Goal: Task Accomplishment & Management: Manage account settings

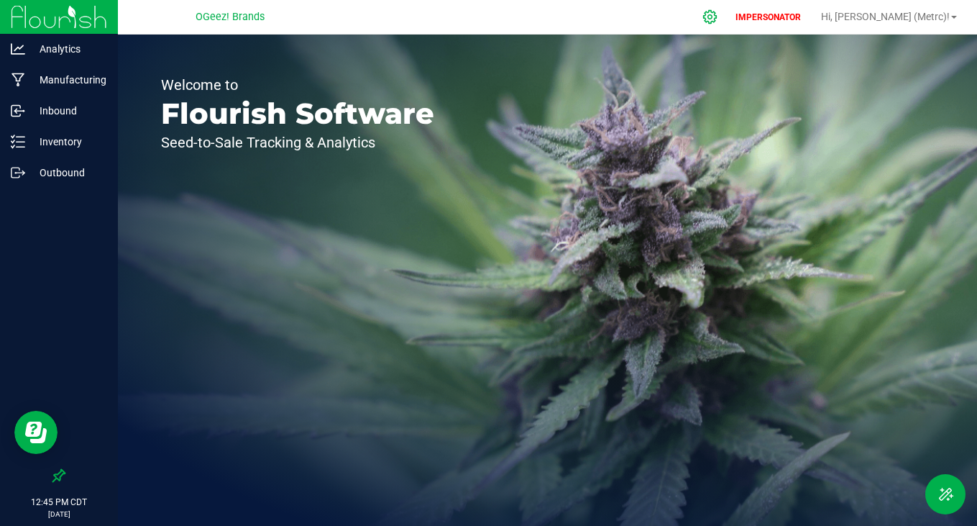
click at [718, 19] on icon at bounding box center [710, 16] width 15 height 15
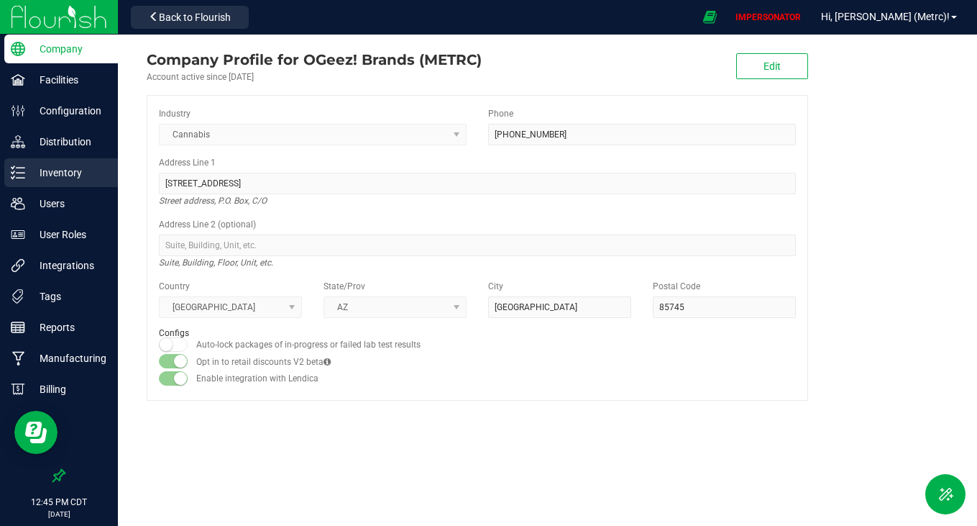
click at [65, 170] on p "Inventory" at bounding box center [68, 172] width 86 height 17
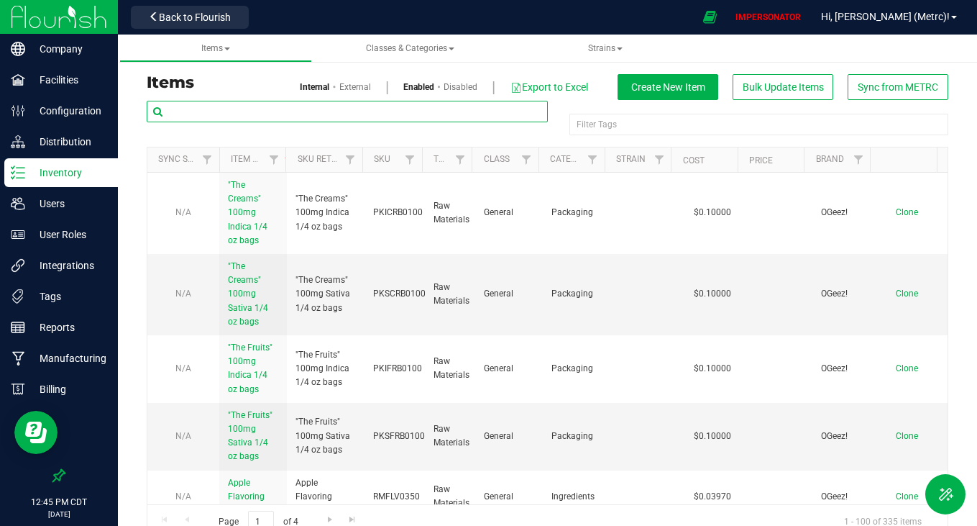
click at [310, 115] on input "text" at bounding box center [347, 112] width 401 height 22
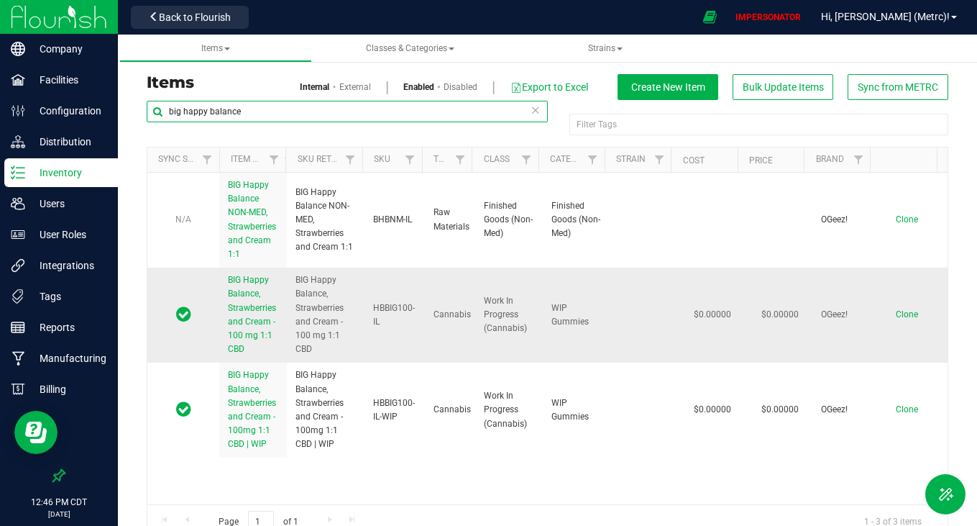
type input "big happy balance"
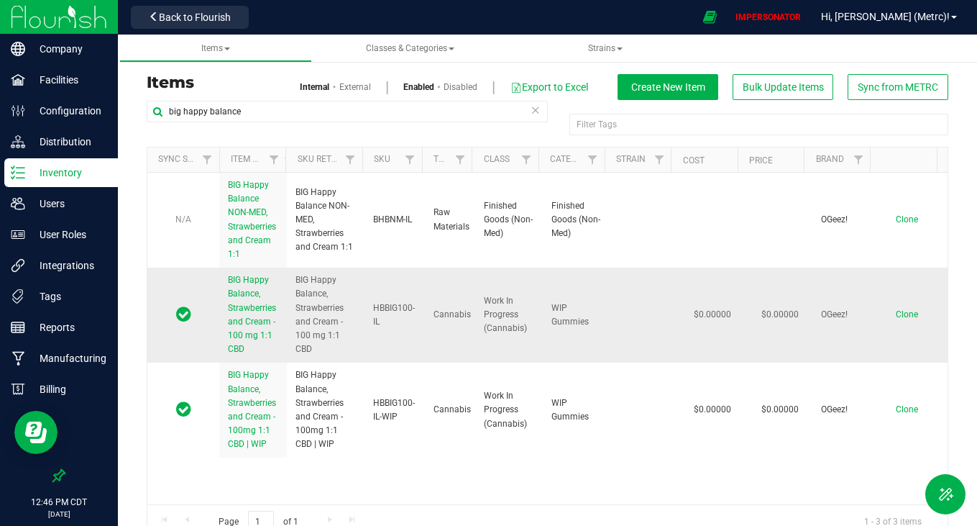
click at [244, 310] on span "BIG Happy Balance, Strawberries and Cream - 100 mg 1:1 CBD" at bounding box center [252, 314] width 48 height 79
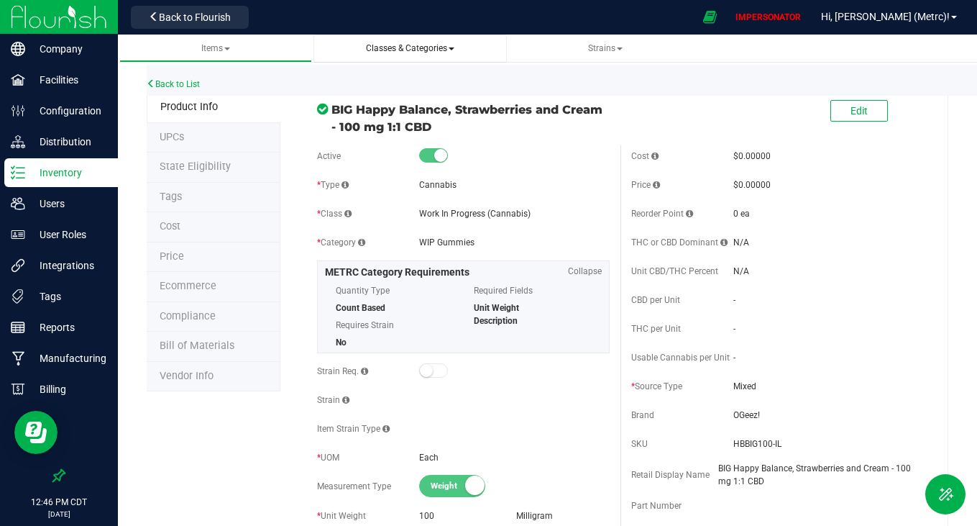
click at [429, 47] on span "Classes & Categories" at bounding box center [410, 48] width 88 height 10
click at [396, 109] on span "All categories" at bounding box center [366, 108] width 60 height 12
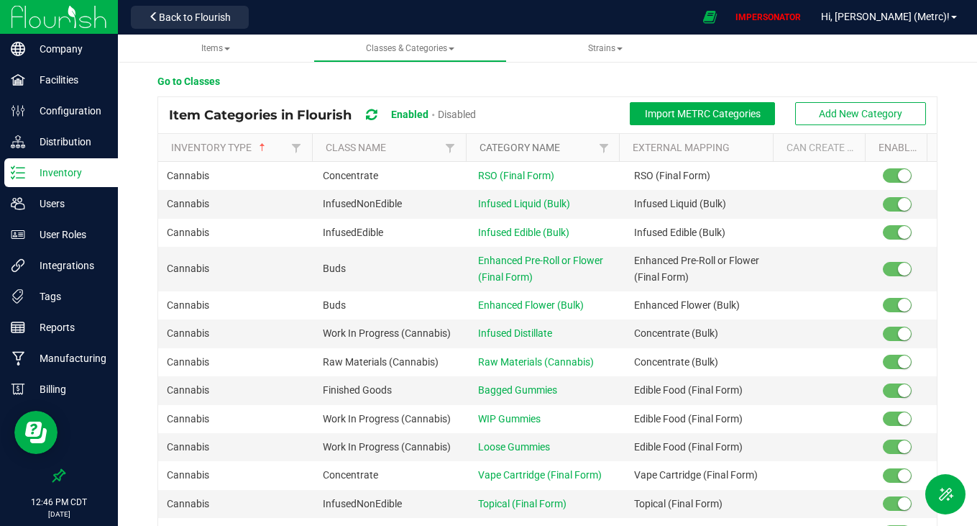
click at [507, 143] on link "Category Name" at bounding box center [538, 148] width 116 height 12
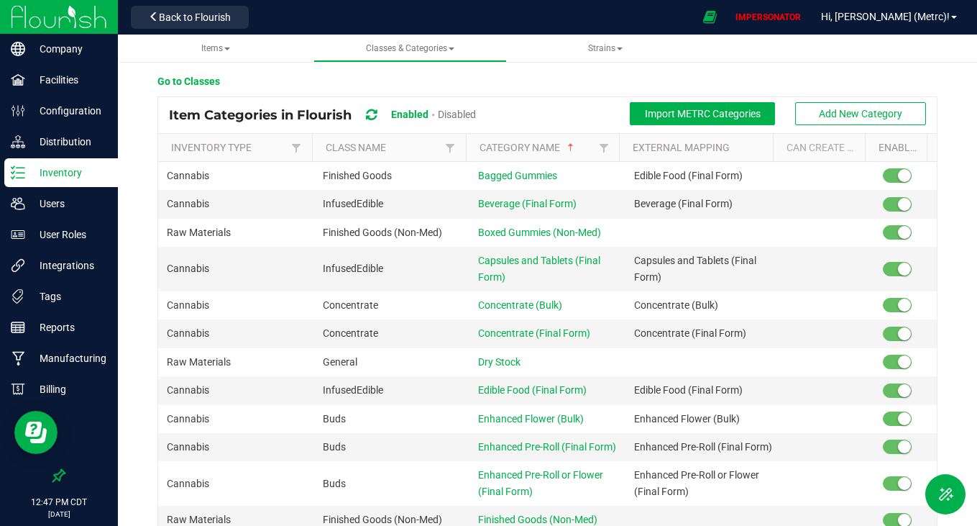
click at [71, 170] on p "Inventory" at bounding box center [68, 172] width 86 height 17
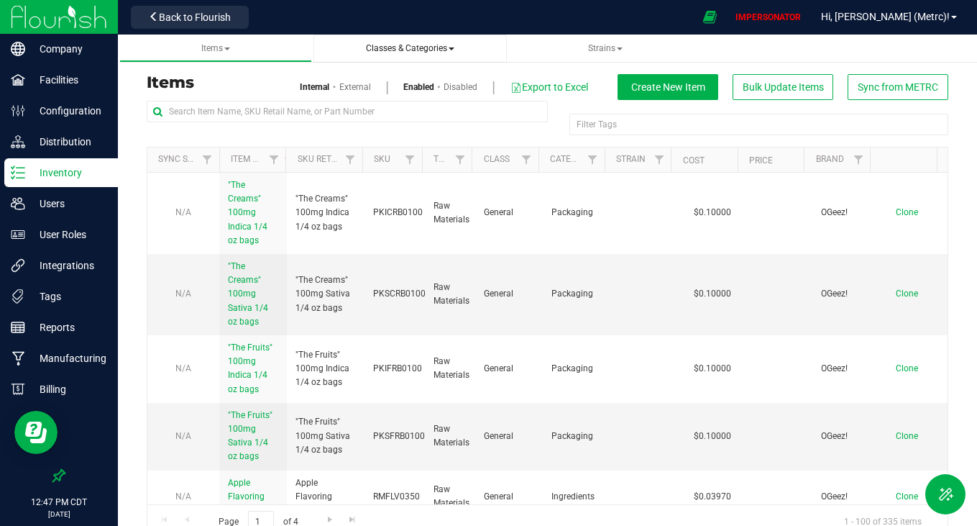
click at [429, 50] on span "Classes & Categories" at bounding box center [410, 48] width 88 height 10
click at [404, 110] on li "All categories" at bounding box center [410, 108] width 170 height 21
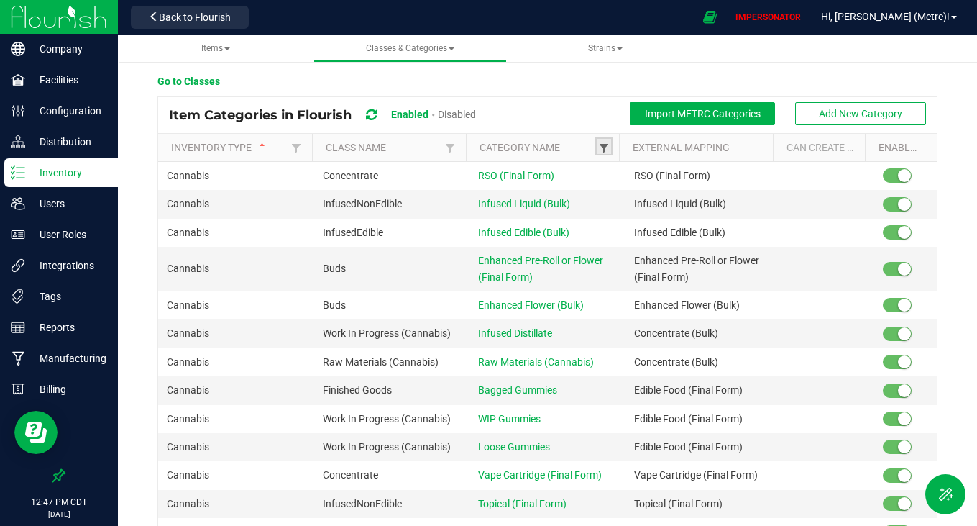
click at [598, 145] on span at bounding box center [604, 148] width 12 height 12
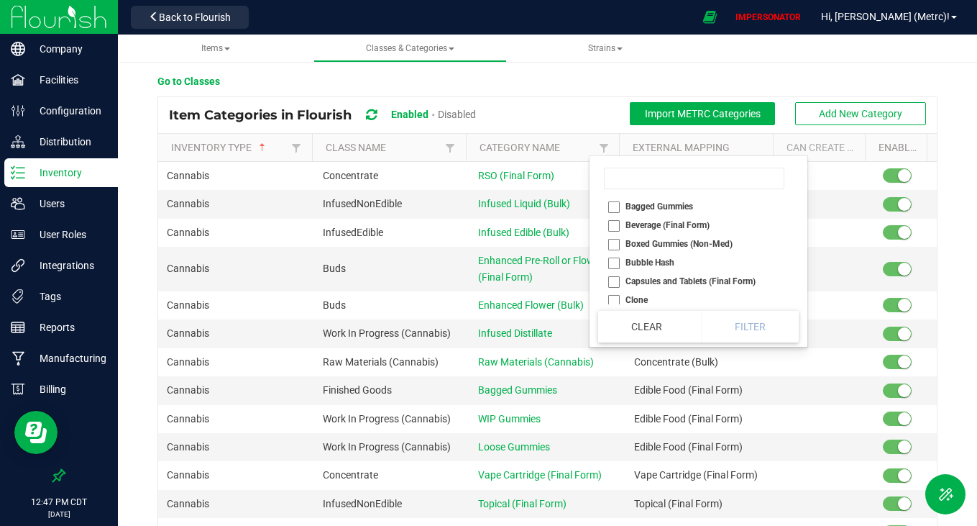
click at [617, 212] on li "Bagged Gummies" at bounding box center [694, 206] width 192 height 19
checkbox Gummies "true"
click at [759, 329] on button "Filter" at bounding box center [750, 327] width 98 height 32
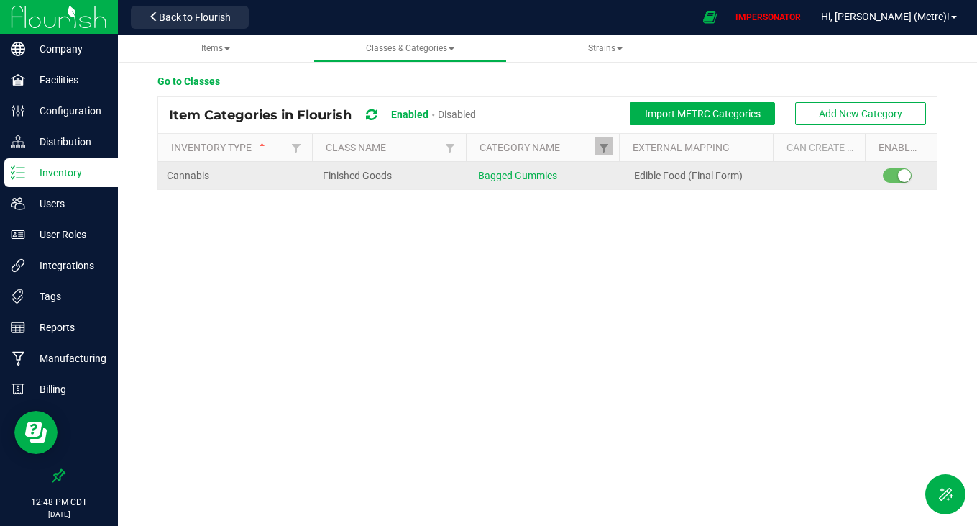
drag, startPoint x: 471, startPoint y: 174, endPoint x: 584, endPoint y: 187, distance: 113.7
click at [584, 187] on td "Bagged Gummies" at bounding box center [548, 175] width 156 height 27
copy span "Bagged Gummies"
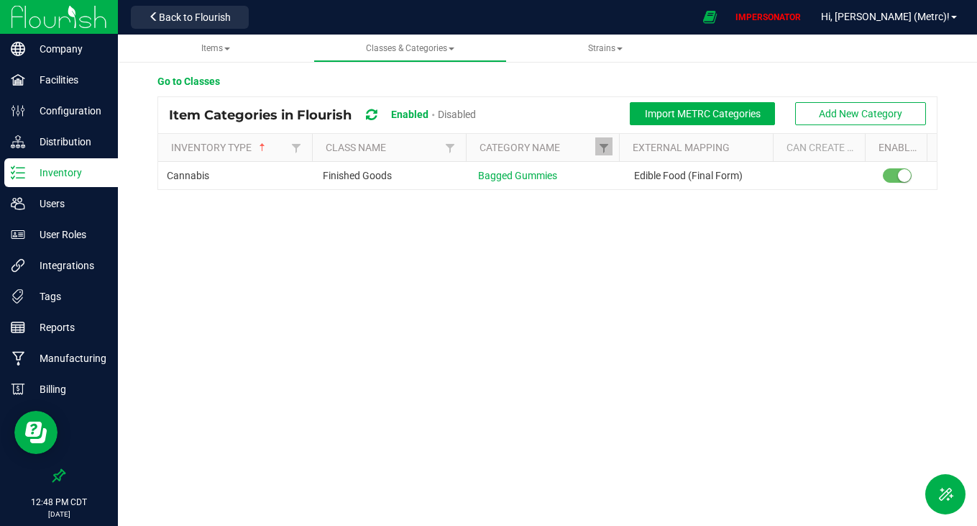
click at [424, 318] on div "Items Classes & Categories All classes All categories Strains Go to Classes Ite…" at bounding box center [548, 229] width 860 height 388
click at [73, 172] on p "Inventory" at bounding box center [68, 172] width 86 height 17
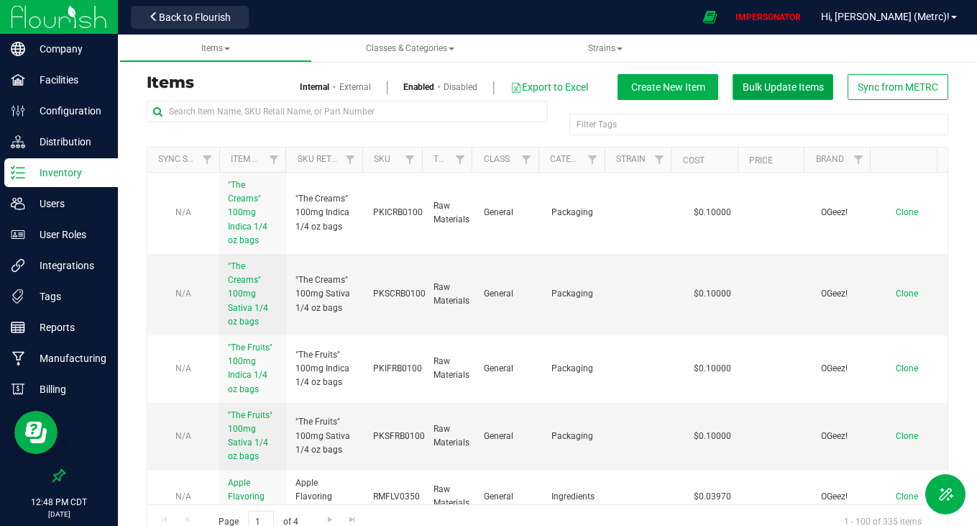
click at [799, 93] on button "Bulk Update Items" at bounding box center [783, 87] width 101 height 26
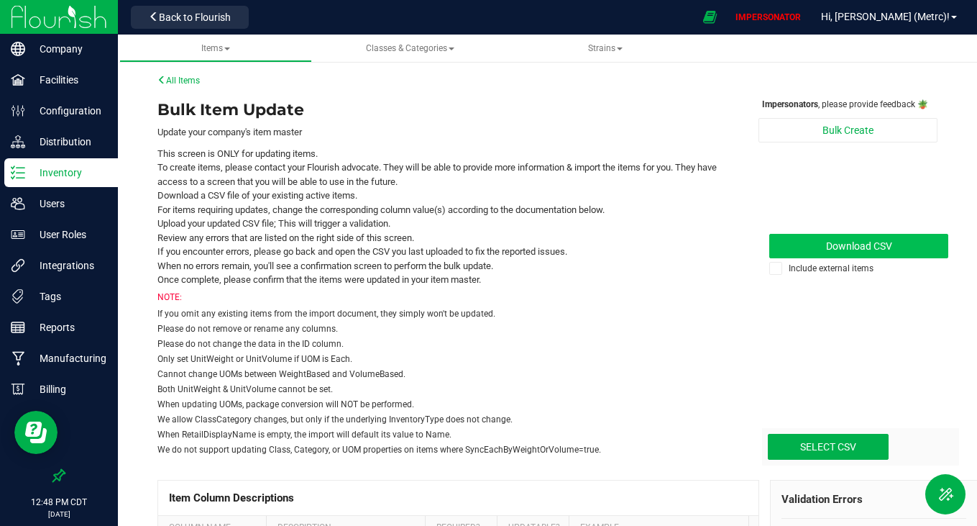
click at [826, 241] on span "Download CSV" at bounding box center [859, 246] width 66 height 12
type input "C:\fakepath\update-items_[DATE].csv"
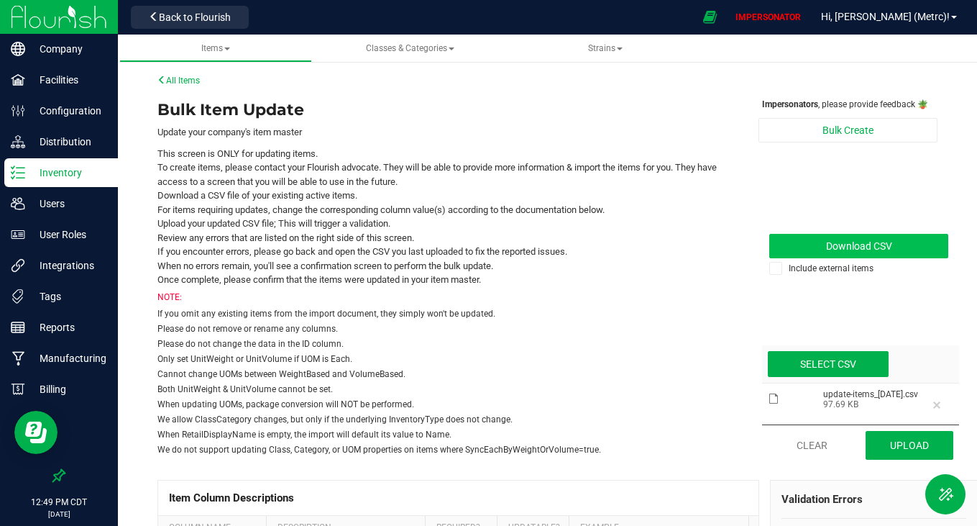
scroll to position [168, 0]
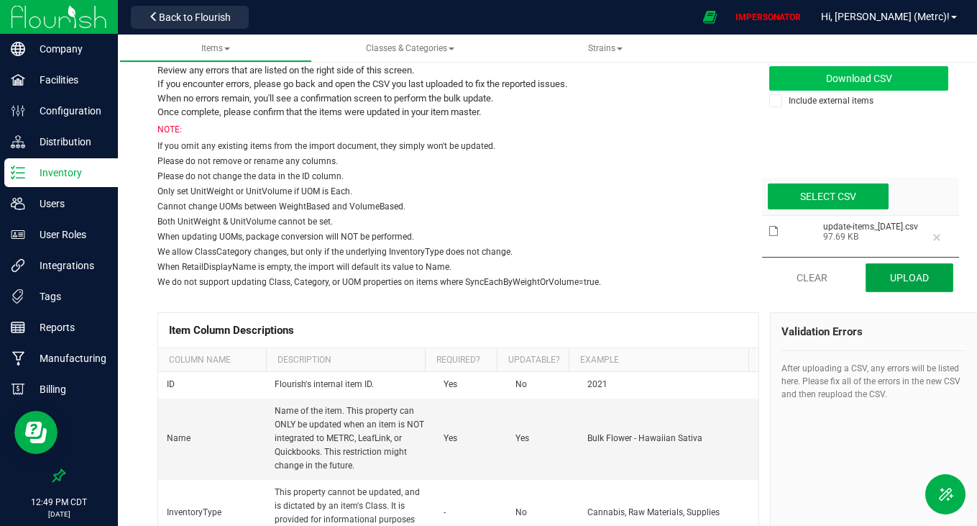
click at [892, 284] on button "Upload" at bounding box center [910, 277] width 88 height 29
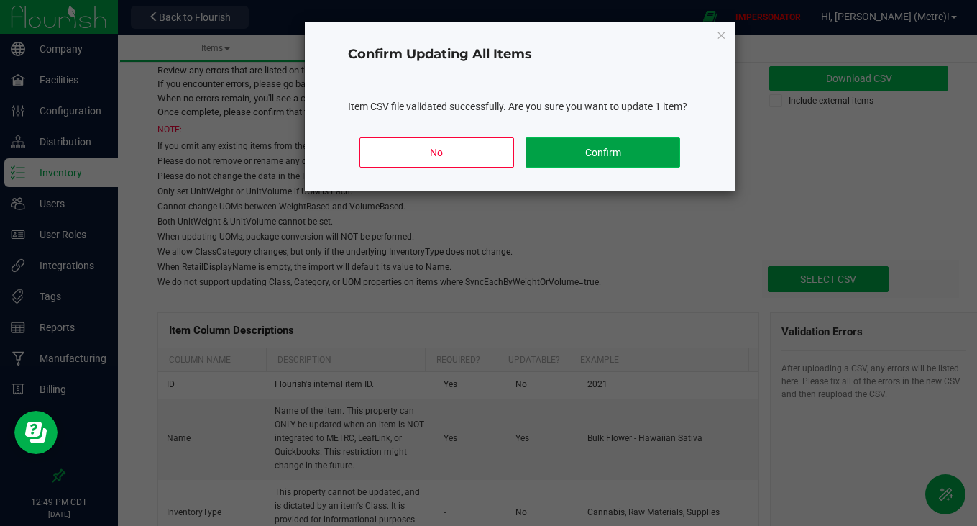
click at [603, 160] on button "Confirm" at bounding box center [603, 152] width 155 height 30
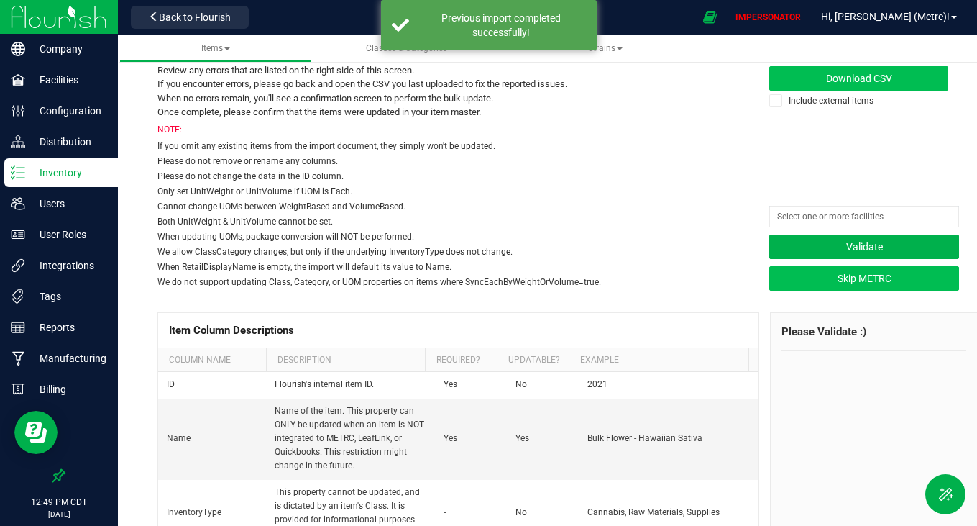
click at [803, 278] on button "Skip METRC" at bounding box center [865, 278] width 190 height 24
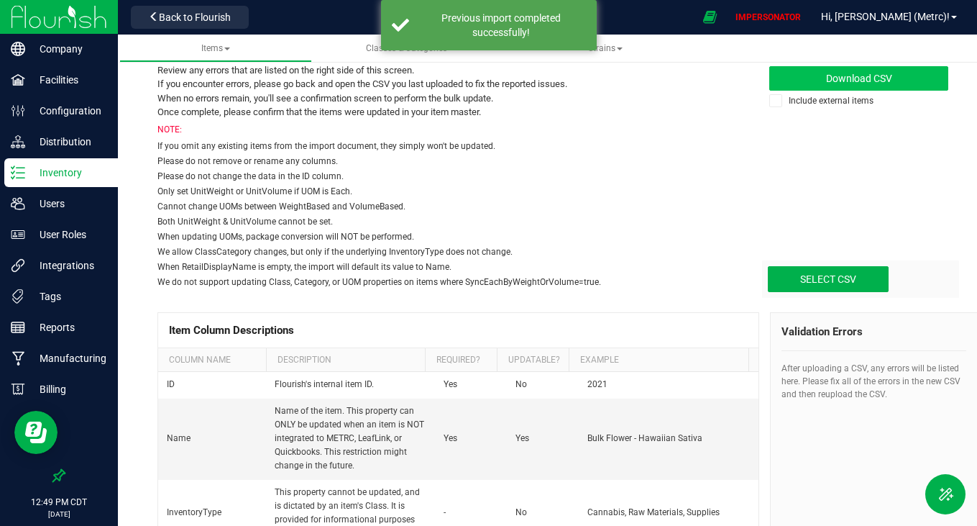
click at [28, 187] on link "Inventory" at bounding box center [59, 173] width 118 height 31
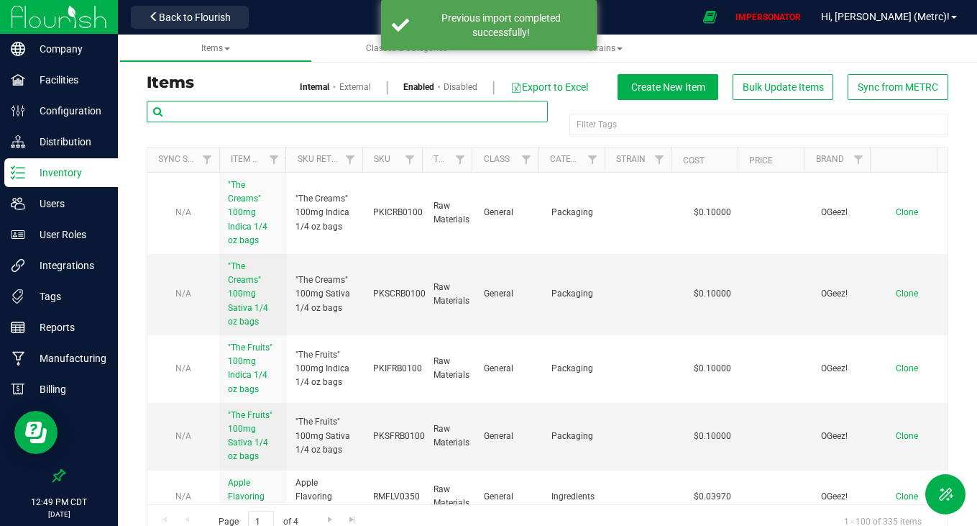
click at [275, 116] on input "text" at bounding box center [347, 112] width 401 height 22
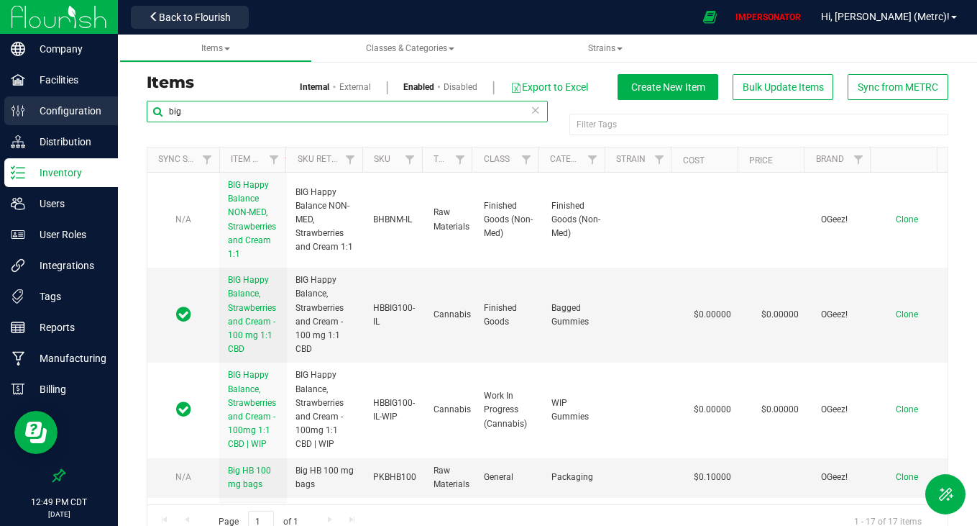
type input "big"
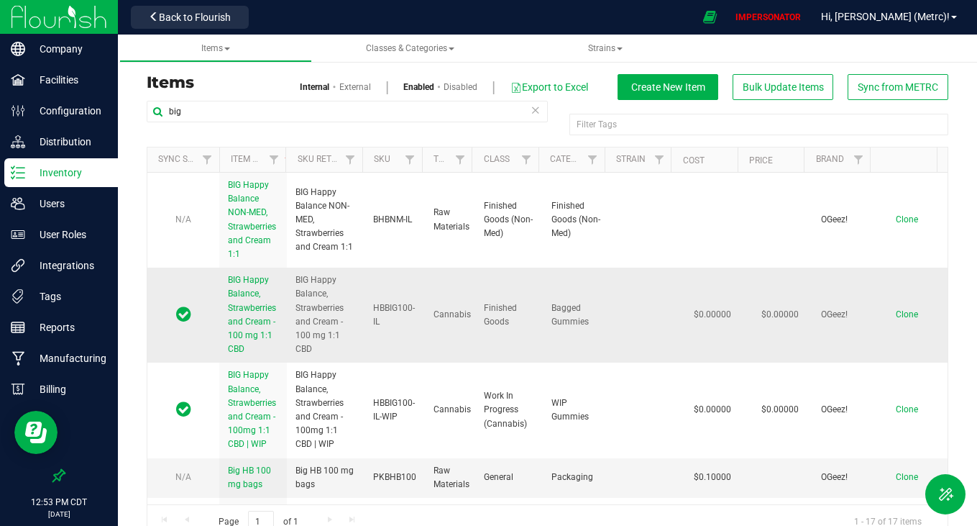
click at [255, 314] on link "BIG Happy Balance, Strawberries and Cream - 100 mg 1:1 CBD" at bounding box center [253, 314] width 50 height 83
click at [531, 108] on icon at bounding box center [536, 109] width 10 height 17
